Goal: Information Seeking & Learning: Learn about a topic

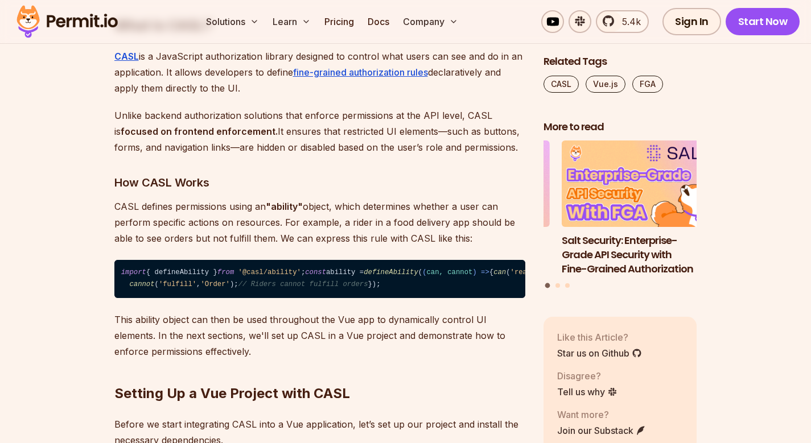
scroll to position [1230, 0]
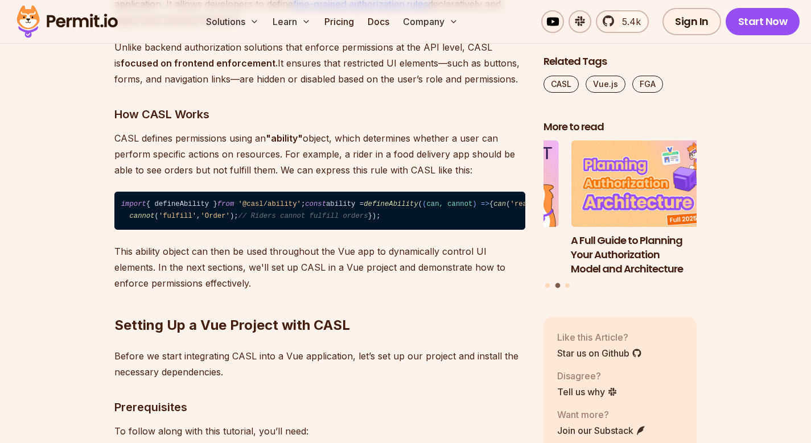
click at [202, 192] on code "import { defineAbility } from '@casl/ability' ; const ability = defineAbility (…" at bounding box center [319, 211] width 411 height 38
click at [172, 220] on span "'fulfill'" at bounding box center [178, 216] width 38 height 8
click at [213, 220] on span "'Order'" at bounding box center [214, 216] width 29 height 8
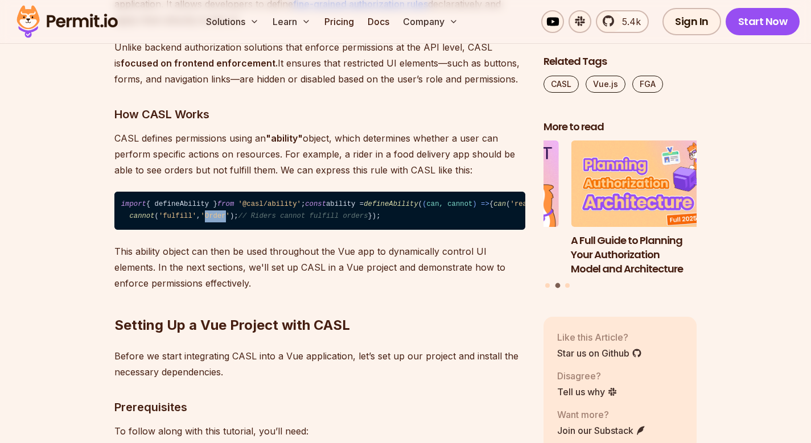
click at [213, 220] on span "'Order'" at bounding box center [214, 216] width 29 height 8
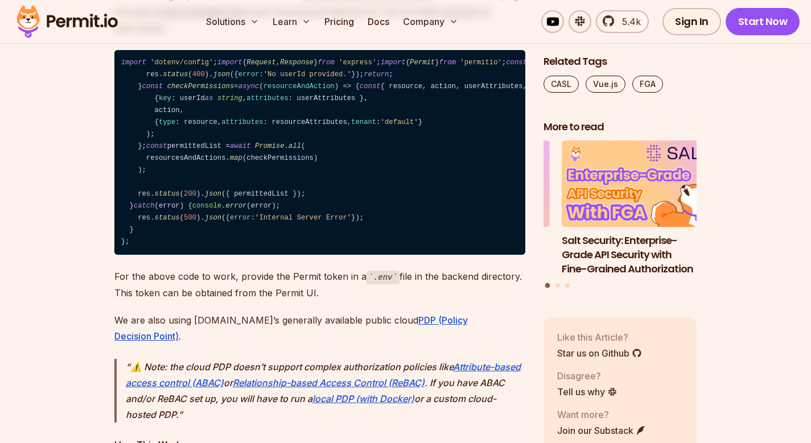
scroll to position [3552, 0]
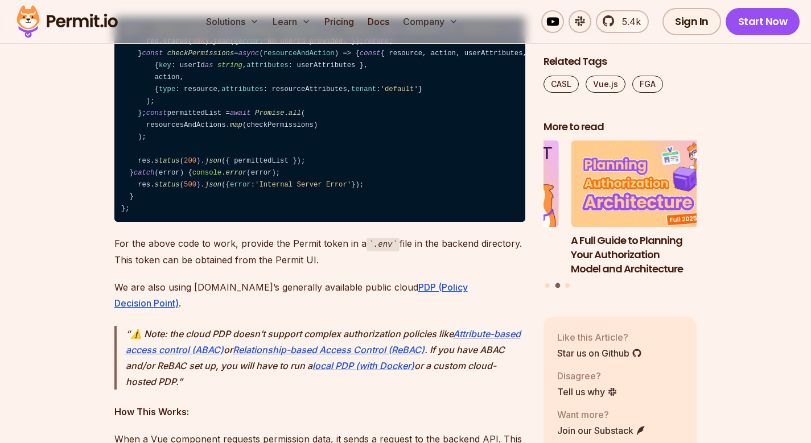
click at [201, 57] on span "checkPermissions" at bounding box center [200, 54] width 67 height 8
click at [150, 203] on code "import 'dotenv/config' ; import { Request , Response } from 'express' ; import …" at bounding box center [319, 120] width 411 height 206
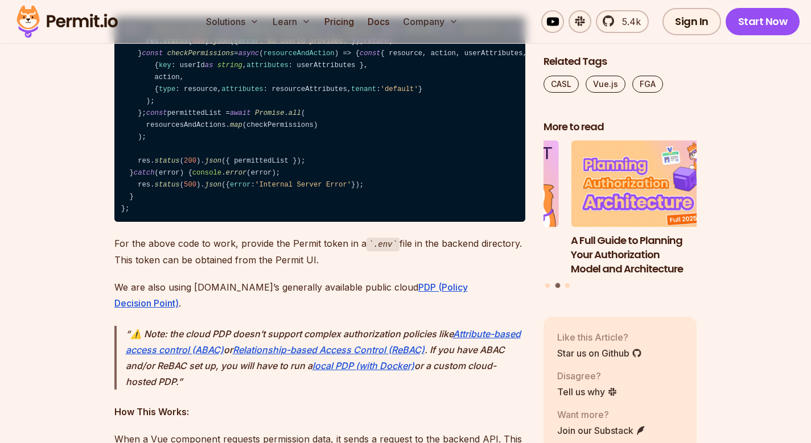
click at [197, 175] on code "import 'dotenv/config' ; import { Request , Response } from 'express' ; import …" at bounding box center [319, 120] width 411 height 206
click at [202, 158] on code "import 'dotenv/config' ; import { Request , Response } from 'express' ; import …" at bounding box center [319, 120] width 411 height 206
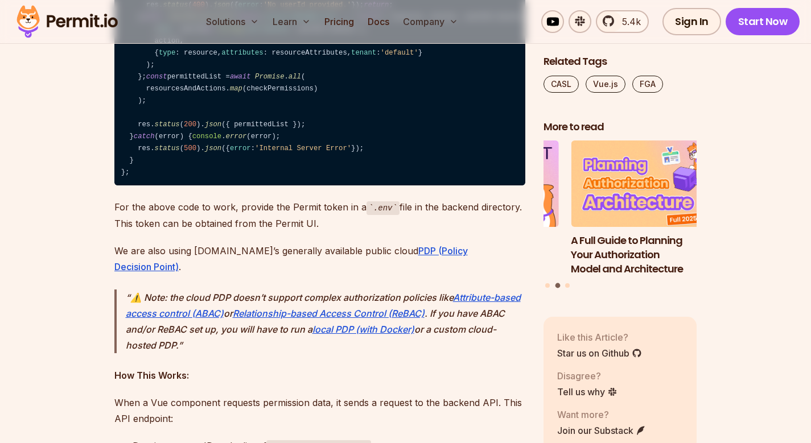
scroll to position [3621, 0]
